Goal: Task Accomplishment & Management: Use online tool/utility

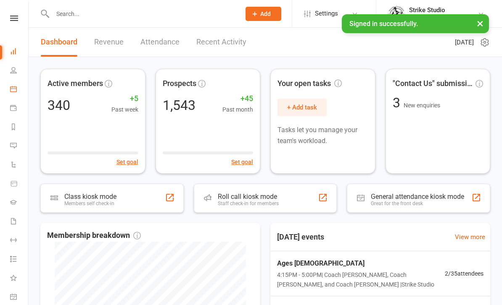
click at [16, 81] on link "Calendar" at bounding box center [19, 90] width 19 height 19
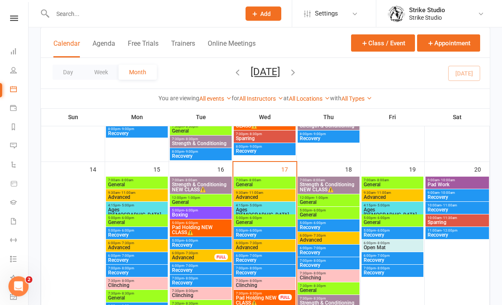
scroll to position [386, 0]
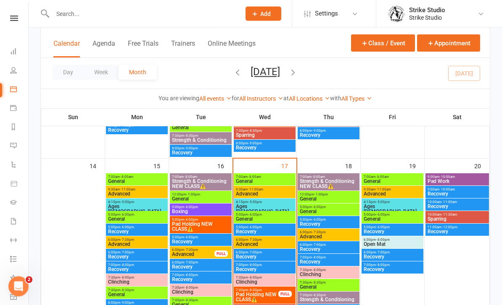
click at [276, 208] on span "Ages [DEMOGRAPHIC_DATA]" at bounding box center [264, 210] width 58 height 10
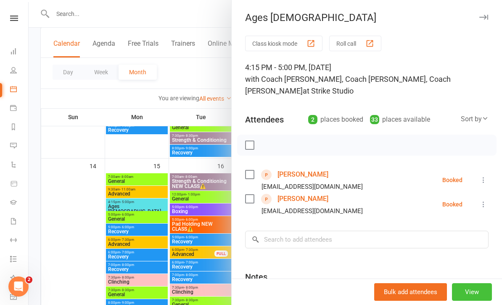
click at [482, 301] on button "View" at bounding box center [472, 293] width 40 height 18
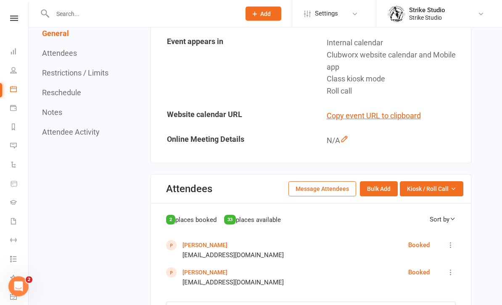
scroll to position [473, 0]
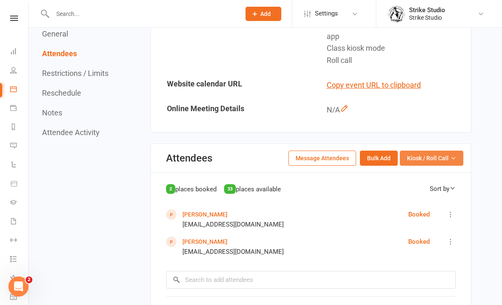
click at [421, 154] on span "Kiosk / Roll Call" at bounding box center [428, 158] width 42 height 9
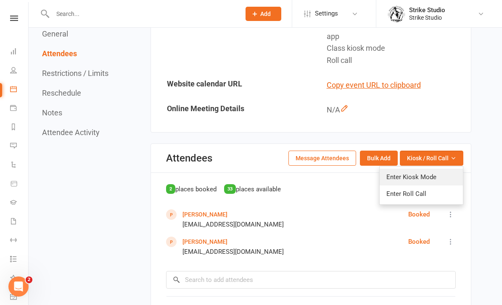
click at [430, 169] on link "Enter Kiosk Mode" at bounding box center [420, 177] width 83 height 17
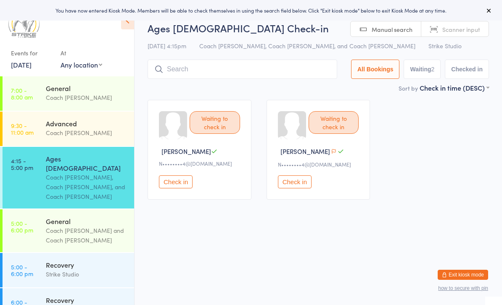
click at [139, 24] on ui-view "Ages 6-14 Check-in 17 Sep 4:15pm Coach Vinay, Coach Adi, and Coach Bella Strike…" at bounding box center [317, 114] width 367 height 186
click at [128, 25] on icon at bounding box center [127, 21] width 13 height 18
